Goal: Find specific page/section: Find specific page/section

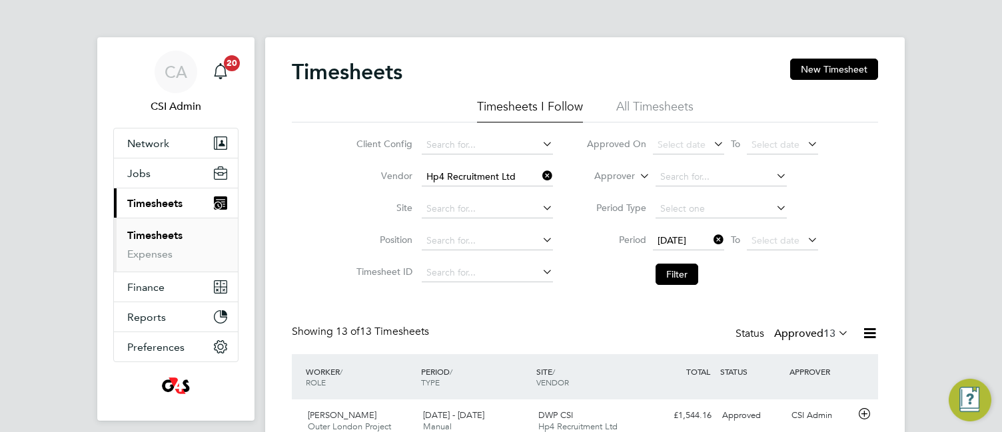
click at [539, 174] on icon at bounding box center [539, 176] width 0 height 19
click at [498, 177] on input at bounding box center [487, 177] width 131 height 19
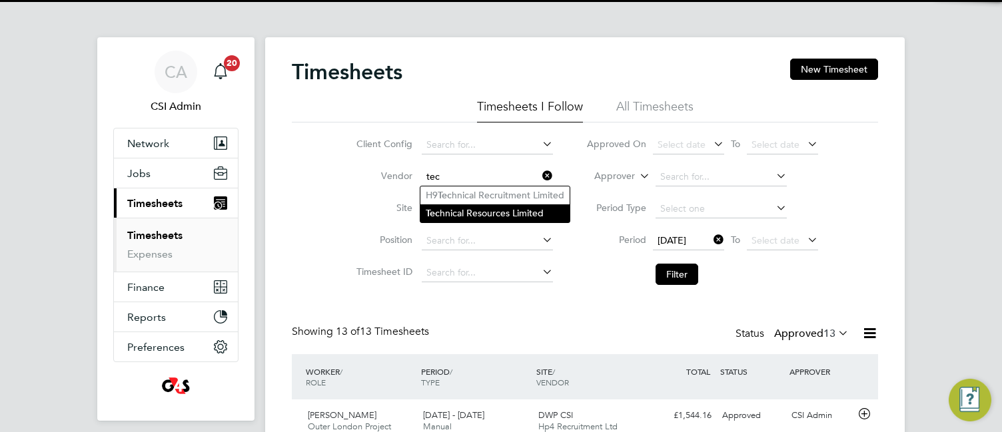
click at [470, 210] on li "Tec hnical Resources Limited" at bounding box center [494, 213] width 149 height 18
type input "Technical Resources Limited"
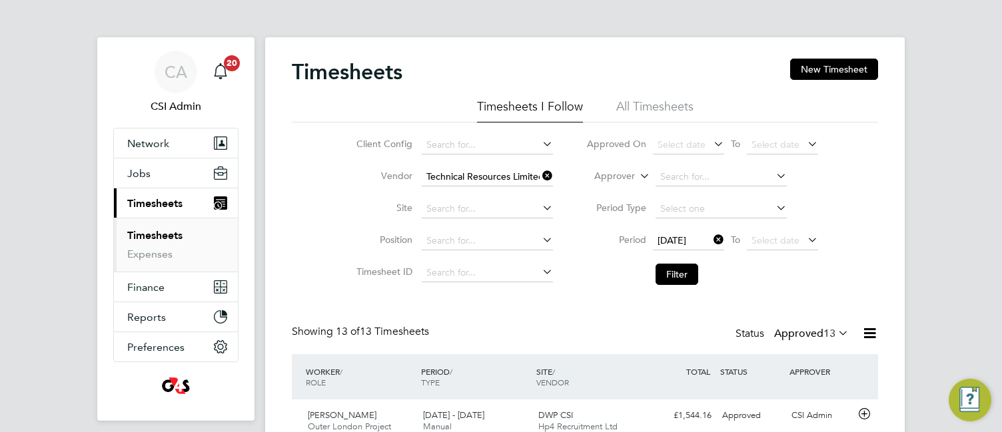
click at [666, 262] on li "Filter" at bounding box center [701, 274] width 265 height 35
click at [667, 264] on button "Filter" at bounding box center [676, 274] width 43 height 21
click at [225, 252] on li "Expenses" at bounding box center [177, 254] width 100 height 13
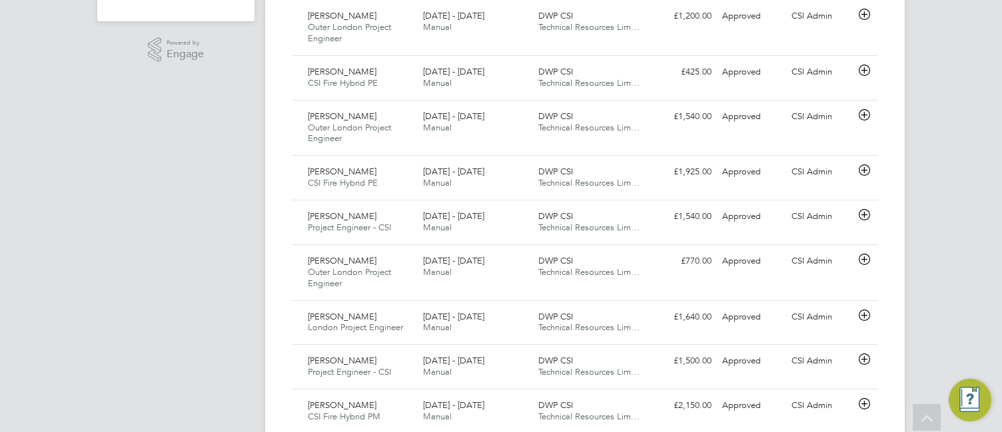
click at [265, 274] on div "Timesheets New Timesheet Timesheets I Follow All Timesheets Client Config Vendo…" at bounding box center [584, 72] width 639 height 868
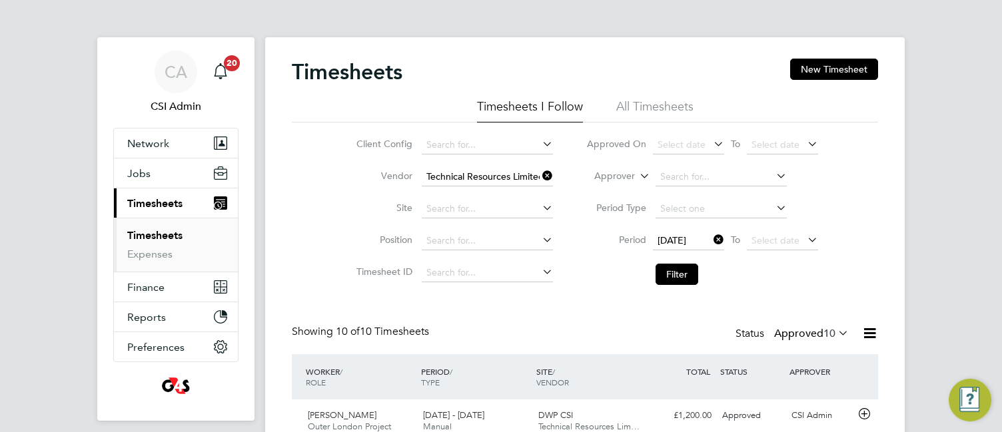
click at [539, 177] on icon at bounding box center [539, 176] width 0 height 19
click at [505, 177] on input at bounding box center [487, 177] width 131 height 19
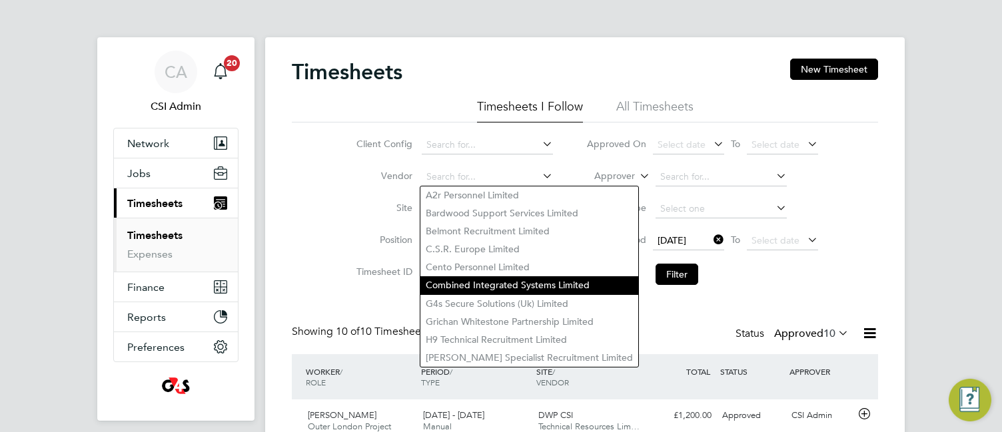
click at [477, 276] on li "Combined Integrated Systems Limited" at bounding box center [529, 285] width 218 height 18
type input "Combined Integrated Systems Limited"
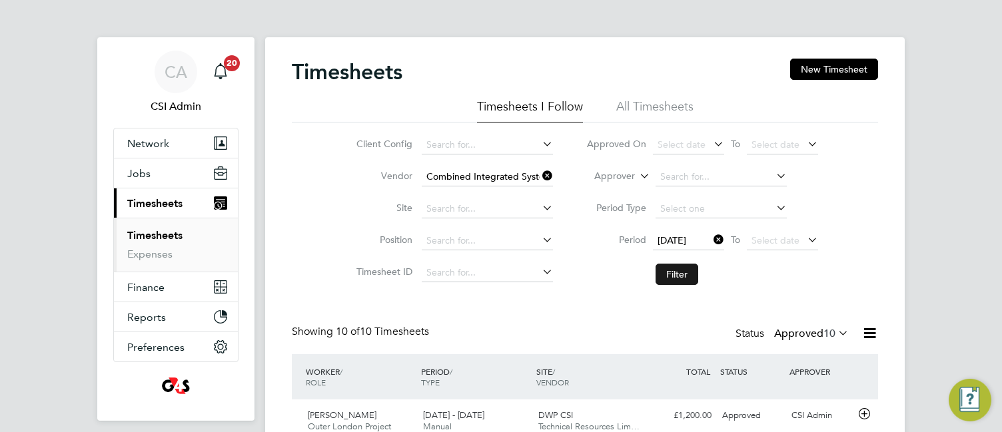
click at [661, 272] on button "Filter" at bounding box center [676, 274] width 43 height 21
click at [313, 248] on div "Client Config Vendor Combined Integrated Systems Limited Site Position Timeshee…" at bounding box center [585, 207] width 586 height 169
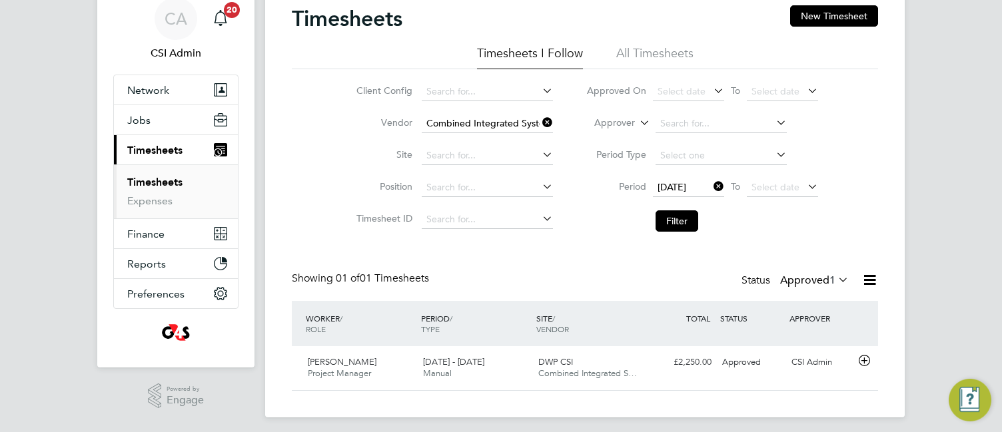
scroll to position [60, 0]
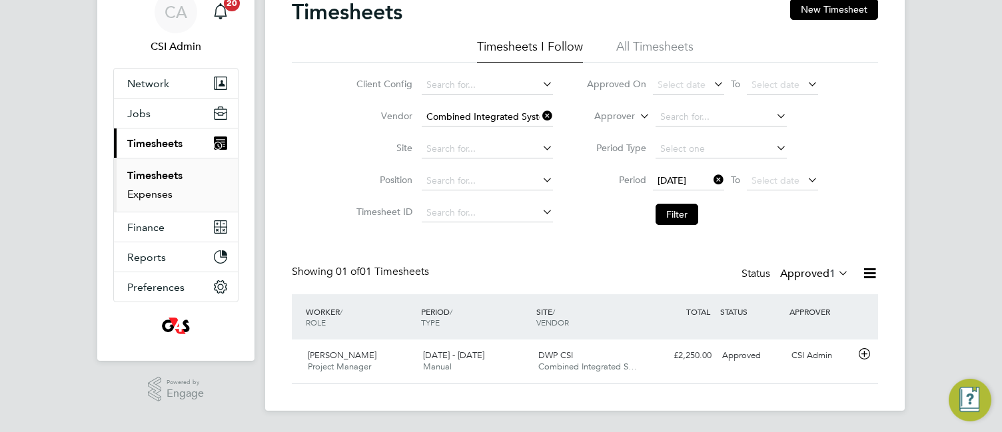
click at [155, 194] on link "Expenses" at bounding box center [149, 194] width 45 height 13
